Goal: Information Seeking & Learning: Understand process/instructions

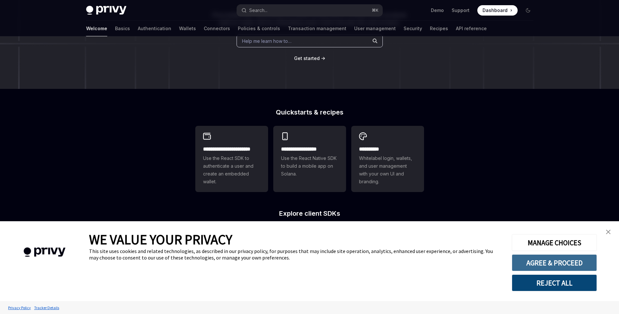
scroll to position [202, 0]
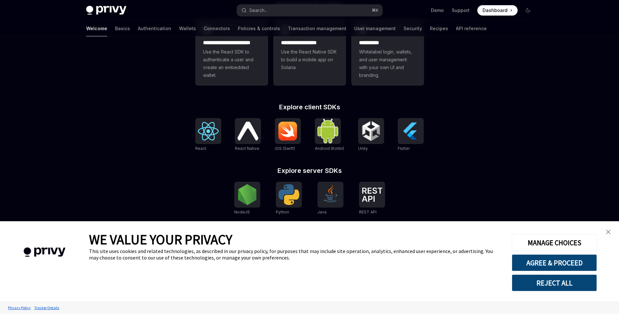
click at [603, 228] on link "close banner" at bounding box center [607, 232] width 13 height 13
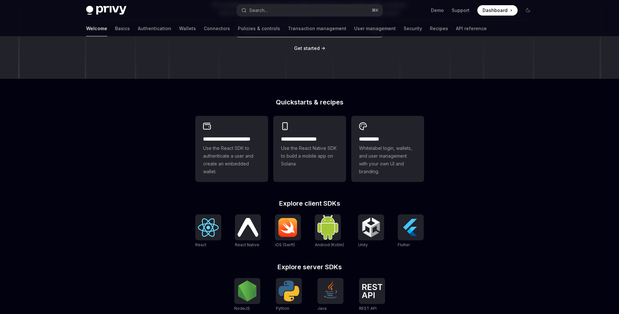
scroll to position [0, 0]
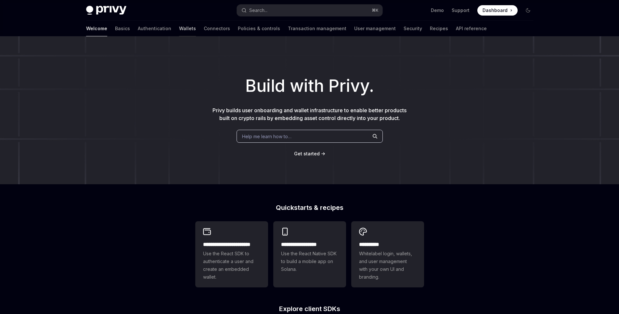
click at [179, 30] on link "Wallets" at bounding box center [187, 29] width 17 height 16
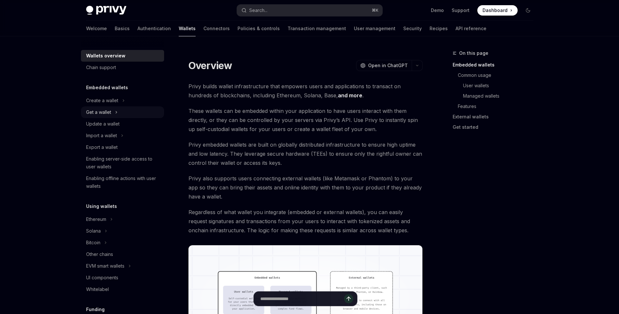
click at [120, 109] on div "Get a wallet" at bounding box center [122, 113] width 83 height 12
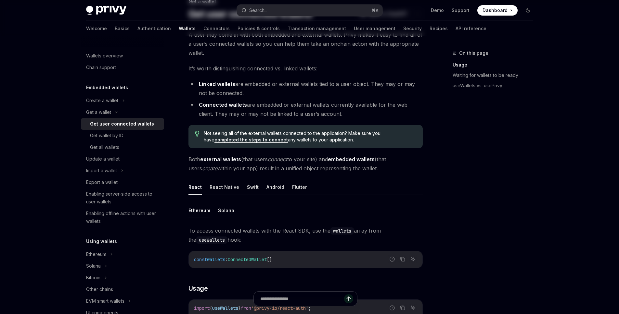
scroll to position [136, 0]
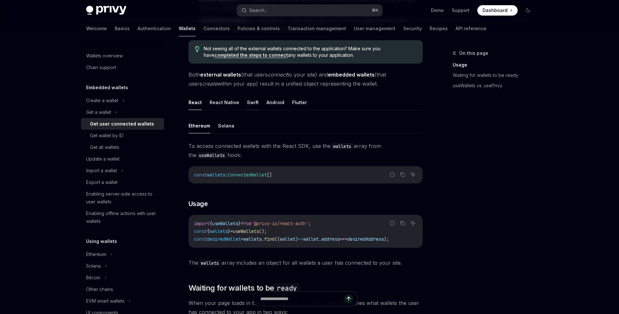
click at [250, 97] on button "Swift" at bounding box center [253, 102] width 12 height 15
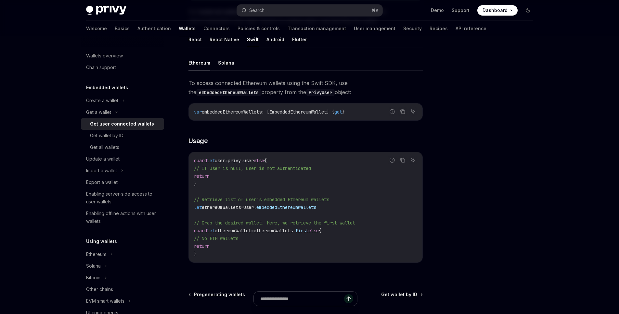
scroll to position [119, 0]
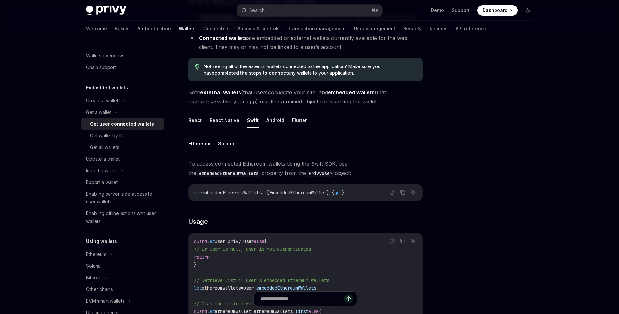
click at [226, 140] on button "Solana" at bounding box center [226, 143] width 16 height 15
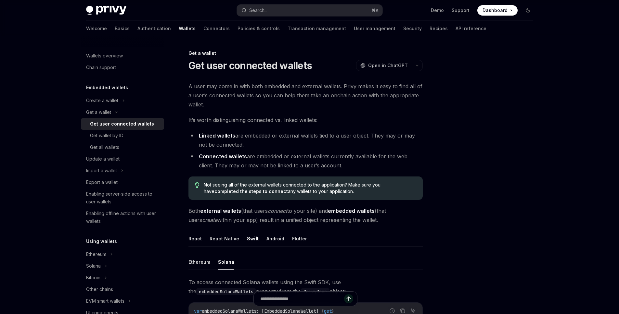
click at [200, 235] on button "React" at bounding box center [194, 238] width 13 height 15
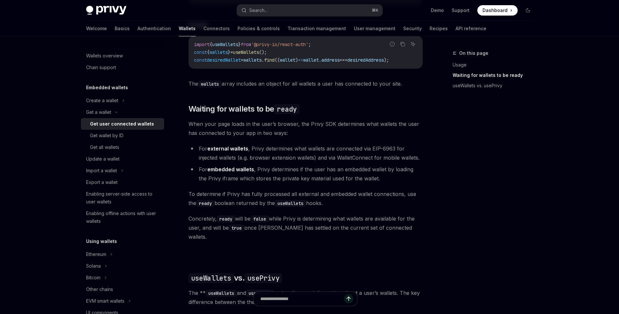
scroll to position [272, 0]
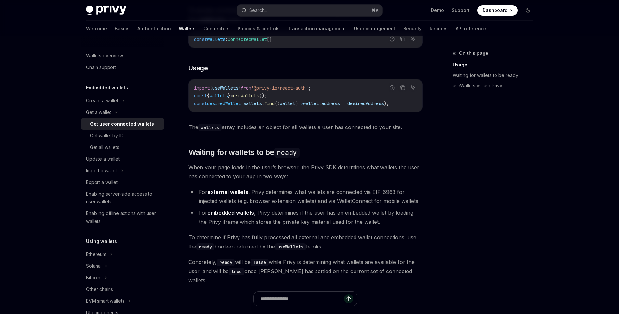
click at [106, 94] on div "Embedded wallets Create a wallet Get a wallet Get user connected wallets Get wa…" at bounding box center [122, 156] width 83 height 144
click at [114, 89] on h5 "Embedded wallets" at bounding box center [107, 88] width 42 height 8
click at [118, 138] on div "Get wallet by ID" at bounding box center [106, 136] width 33 height 8
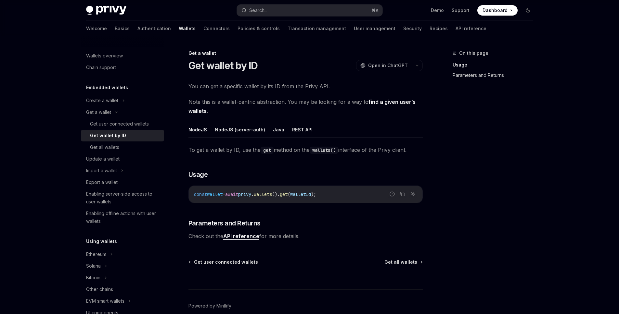
click at [496, 72] on link "Parameters and Returns" at bounding box center [495, 75] width 86 height 10
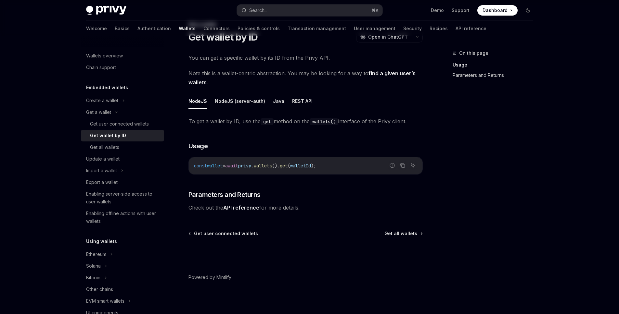
scroll to position [31, 0]
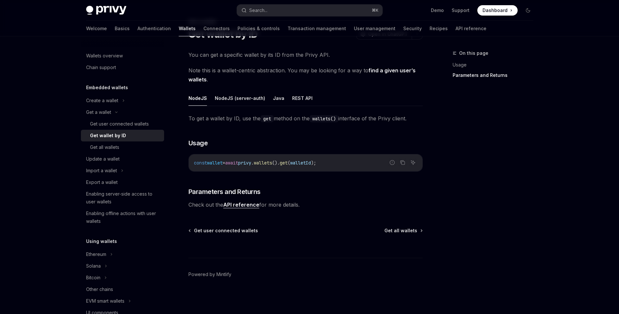
click at [247, 202] on link "API reference" at bounding box center [241, 205] width 36 height 7
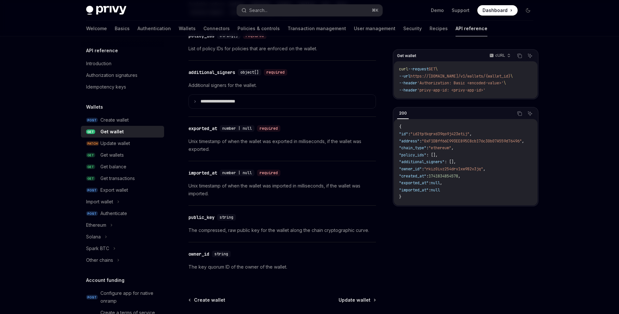
scroll to position [535, 0]
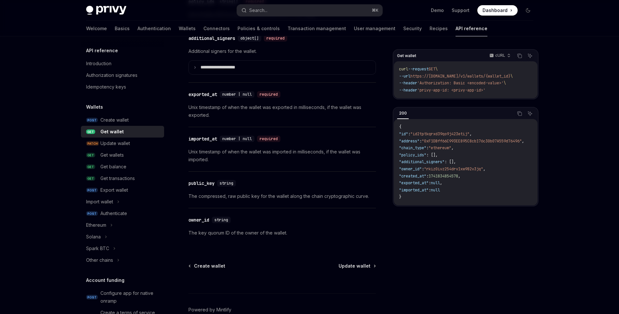
click at [442, 240] on div "Get wallet cURL Copy Ask AI curl --request GET \ --url https://[DOMAIN_NAME]/v1…" at bounding box center [465, 181] width 145 height 265
click at [121, 198] on div "Import wallet" at bounding box center [122, 202] width 83 height 12
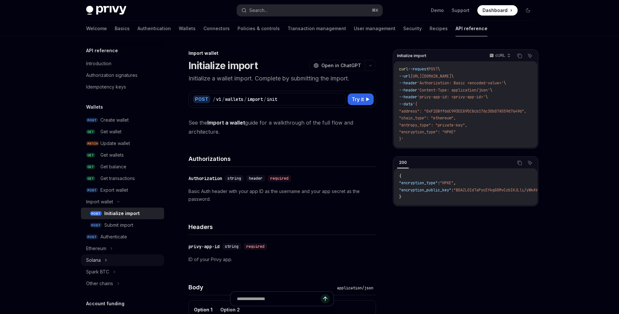
click at [102, 256] on div "Solana" at bounding box center [122, 261] width 83 height 12
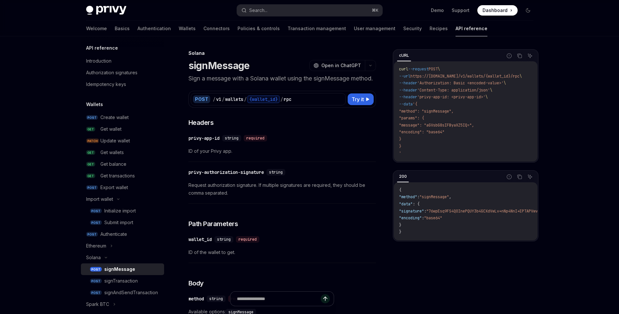
scroll to position [36, 0]
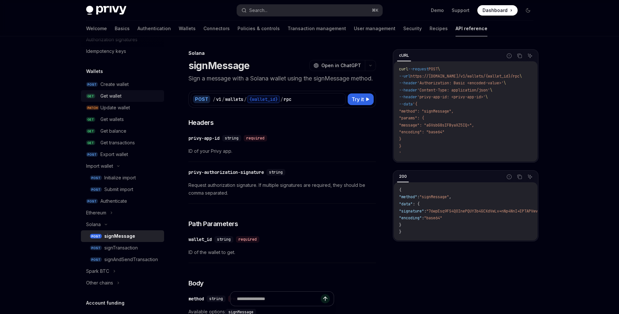
click at [114, 91] on link "GET Get wallet" at bounding box center [122, 96] width 83 height 12
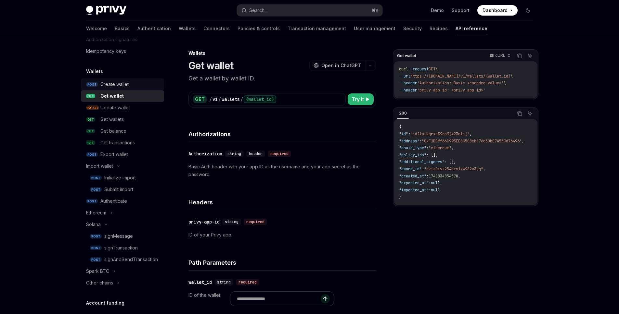
click at [122, 85] on div "Create wallet" at bounding box center [114, 85] width 28 height 8
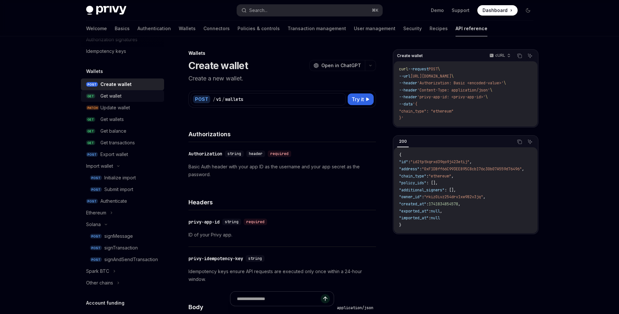
click at [123, 96] on div "Get wallet" at bounding box center [130, 96] width 60 height 8
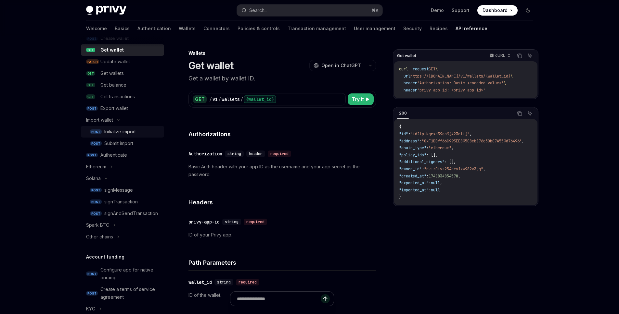
scroll to position [1, 0]
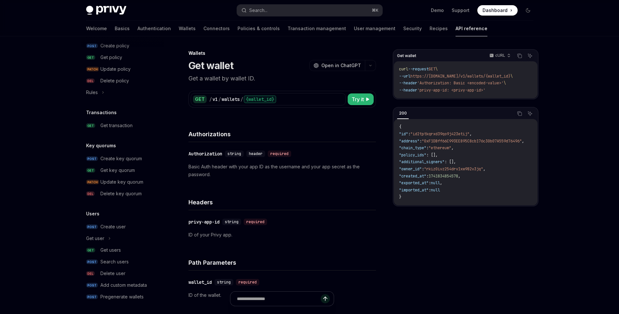
scroll to position [427, 0]
click at [110, 252] on div "Get users" at bounding box center [110, 249] width 20 height 8
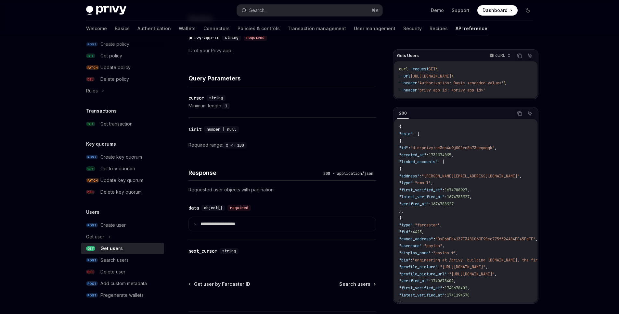
scroll to position [238, 0]
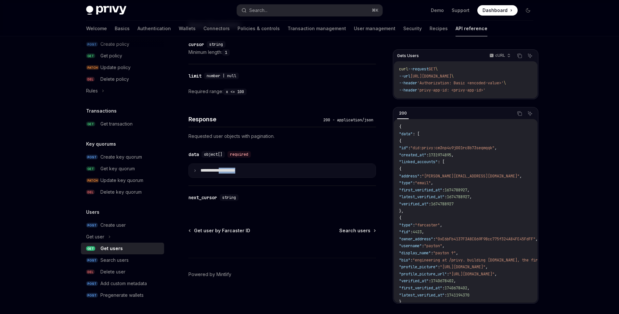
click at [225, 174] on summary "**********" at bounding box center [282, 171] width 187 height 14
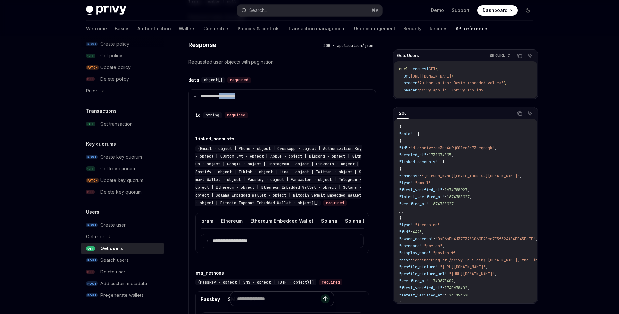
scroll to position [0, 508]
click at [312, 227] on button "Solana" at bounding box center [320, 220] width 16 height 15
click at [277, 228] on button "Solana Embedded Wallet" at bounding box center [298, 219] width 57 height 15
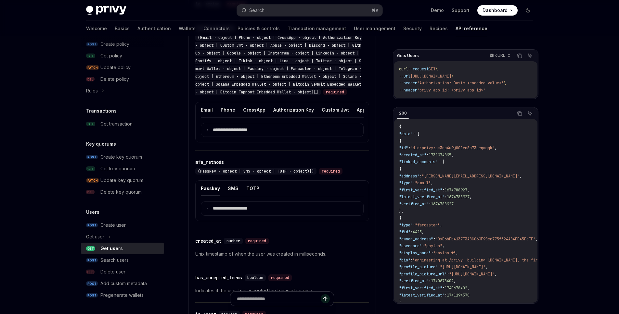
scroll to position [395, 0]
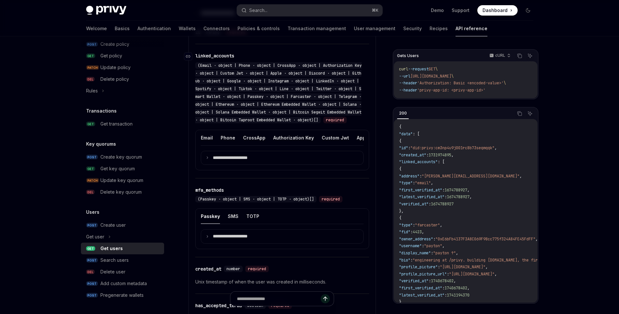
click at [207, 117] on div "(Email · object | Phone · object | CrossApp · object | Authorization Key · obje…" at bounding box center [278, 92] width 166 height 61
click at [208, 117] on div "(Email · object | Phone · object | CrossApp · object | Authorization Key · obje…" at bounding box center [278, 92] width 166 height 61
click at [242, 165] on summary "**********" at bounding box center [282, 158] width 162 height 14
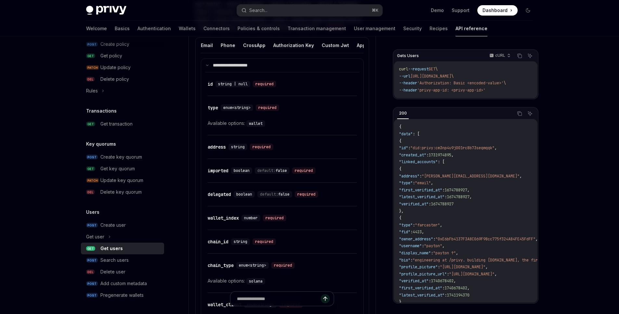
scroll to position [488, 0]
drag, startPoint x: 234, startPoint y: 234, endPoint x: 303, endPoint y: 237, distance: 68.2
click at [235, 222] on div "​ wallet_index number required" at bounding box center [278, 218] width 143 height 8
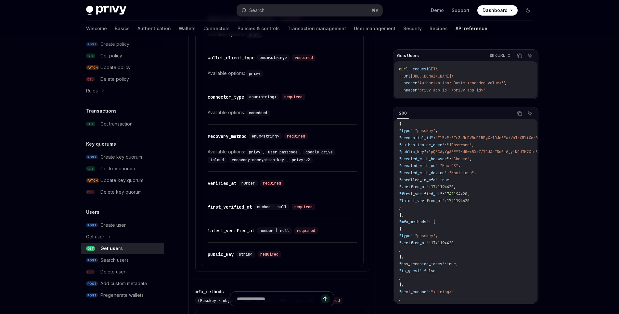
scroll to position [780, 0]
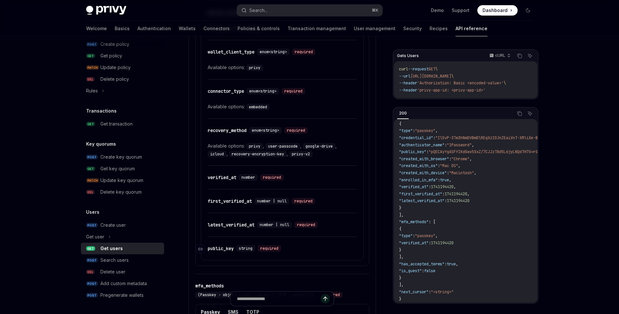
drag, startPoint x: 310, startPoint y: 257, endPoint x: 264, endPoint y: 262, distance: 46.4
click at [302, 258] on div "​ public_key string required" at bounding box center [281, 248] width 149 height 23
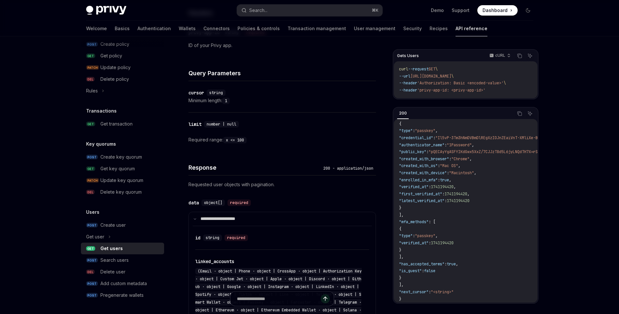
scroll to position [0, 0]
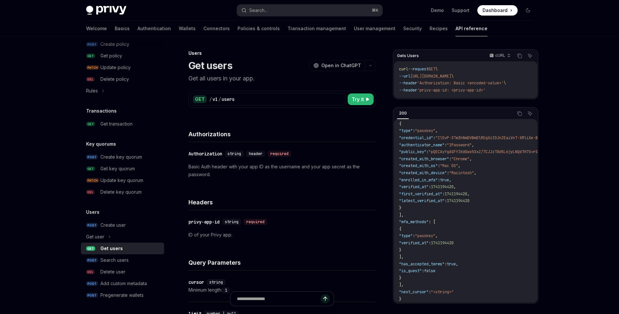
click at [332, 59] on div "Users Get users OpenAI Open in ChatGPT" at bounding box center [281, 60] width 187 height 21
click at [332, 69] on span "Open in ChatGPT" at bounding box center [341, 65] width 40 height 6
click at [376, 66] on div "Users Get users OpenAI Open in ChatGPT Get all users in your app. OpenAI Open i…" at bounding box center [221, 300] width 312 height 503
click at [370, 63] on button "button" at bounding box center [370, 65] width 11 height 11
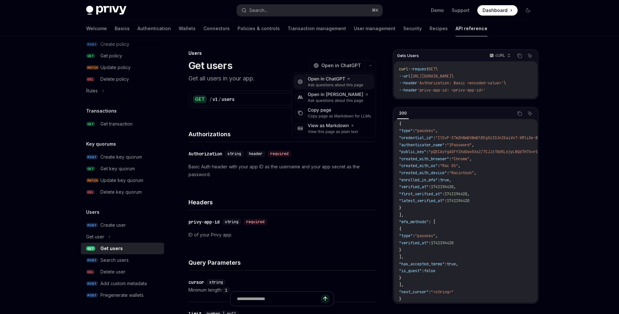
click at [350, 81] on div "Open in ChatGPT" at bounding box center [335, 79] width 56 height 6
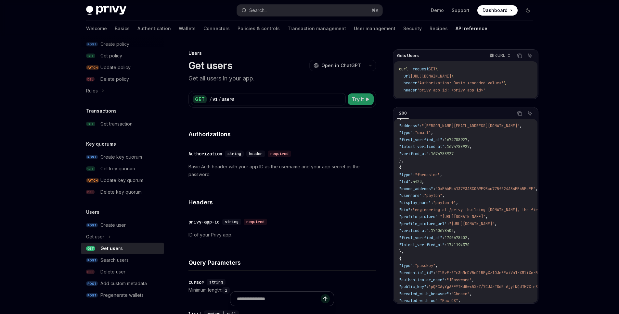
click at [363, 99] on button "Try it" at bounding box center [360, 100] width 26 height 12
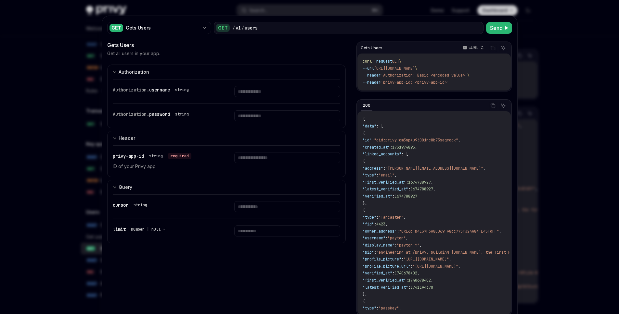
click at [36, 214] on div at bounding box center [309, 157] width 619 height 314
type textarea "*"
